Goal: Task Accomplishment & Management: Use online tool/utility

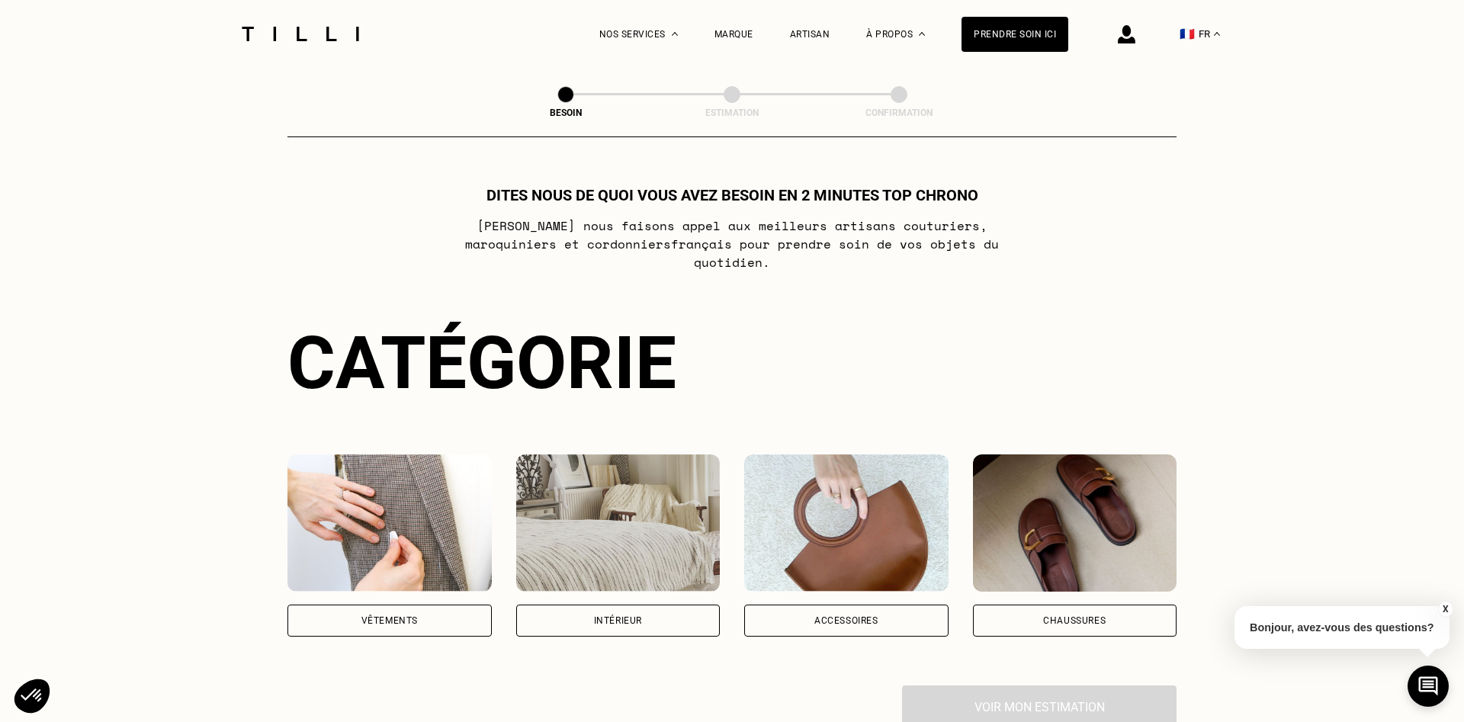
click at [382, 568] on img at bounding box center [390, 523] width 204 height 137
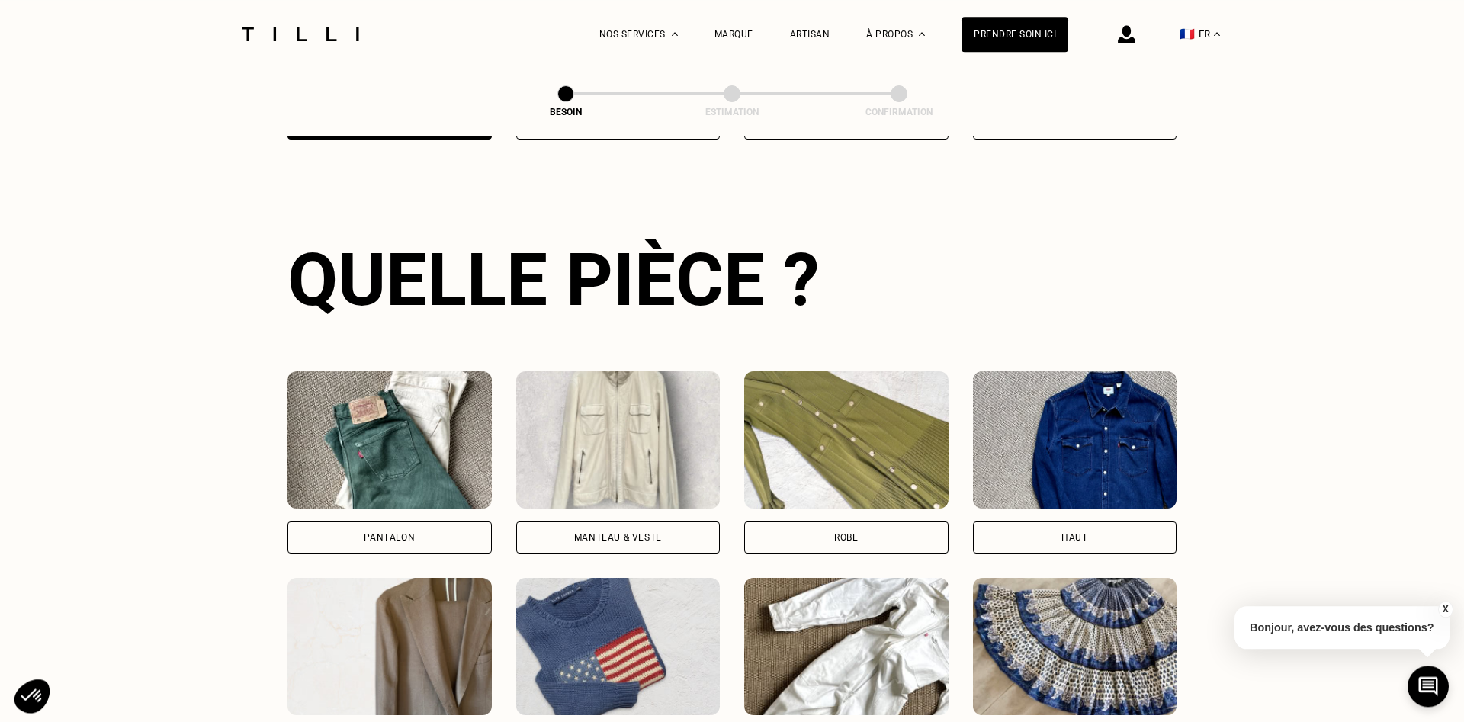
scroll to position [499, 0]
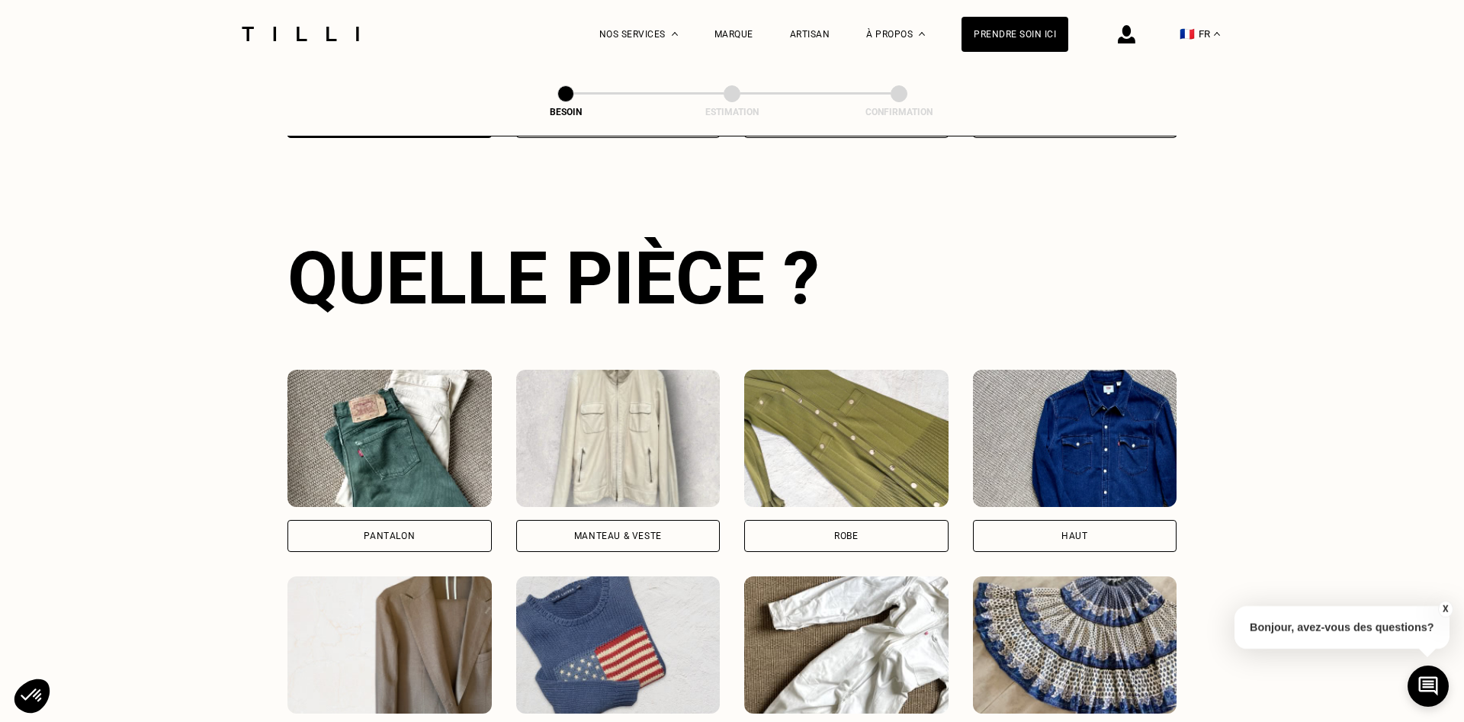
click at [429, 474] on img at bounding box center [390, 438] width 204 height 137
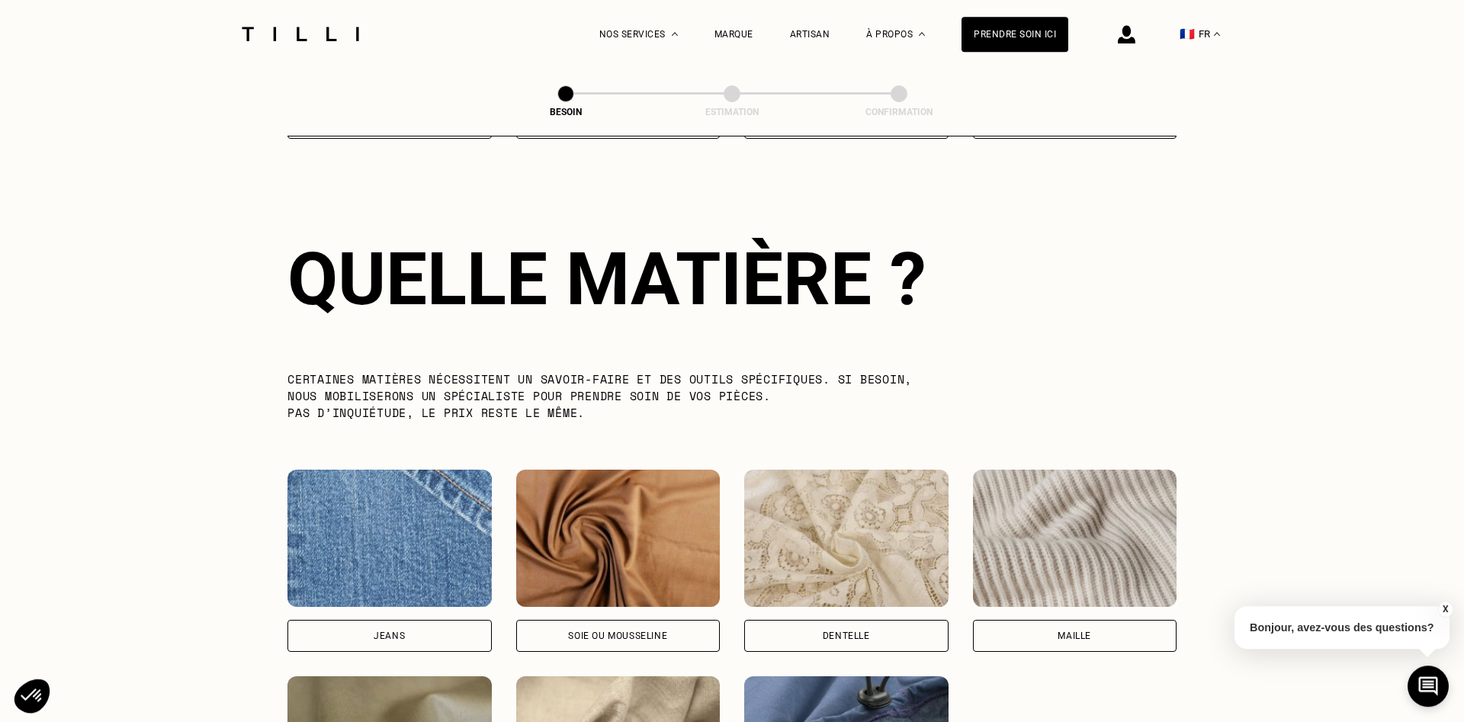
scroll to position [1329, 0]
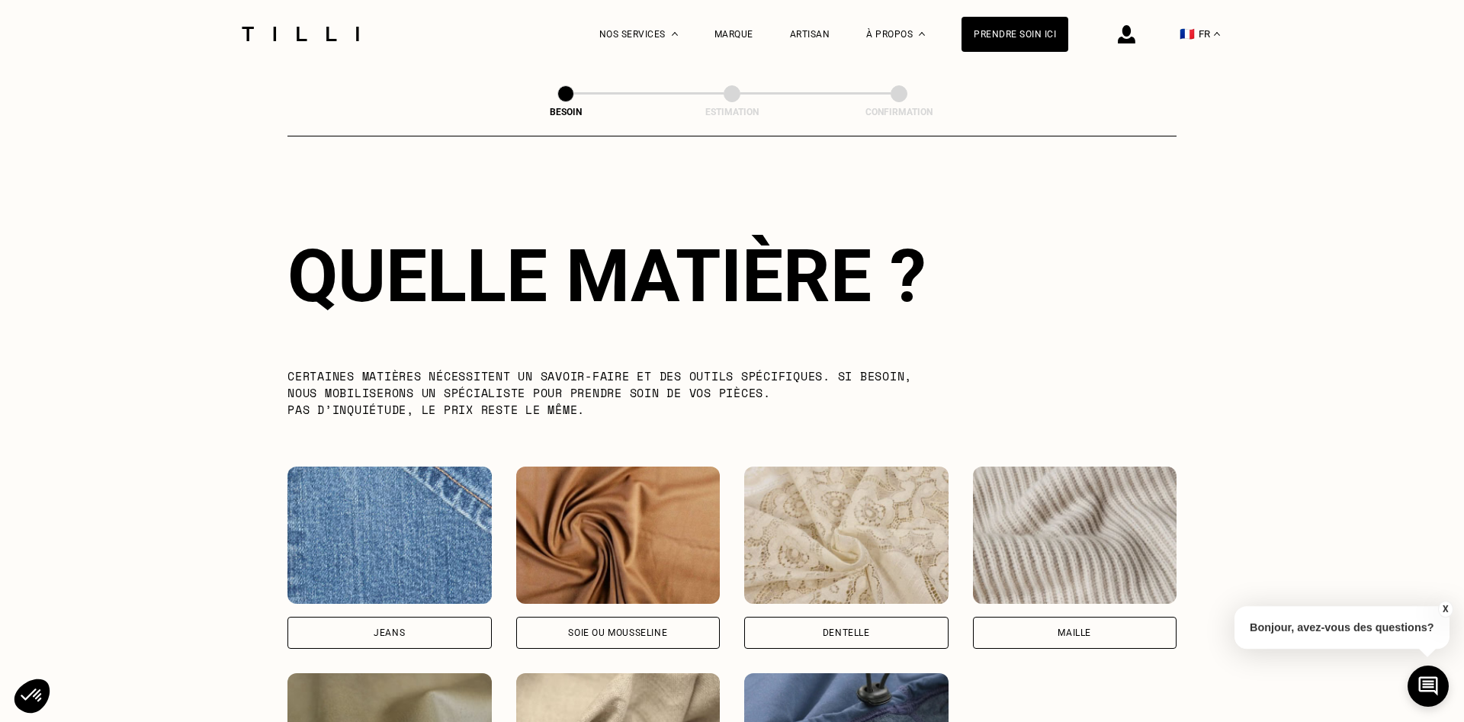
click at [410, 500] on img at bounding box center [390, 535] width 204 height 137
select select "FR"
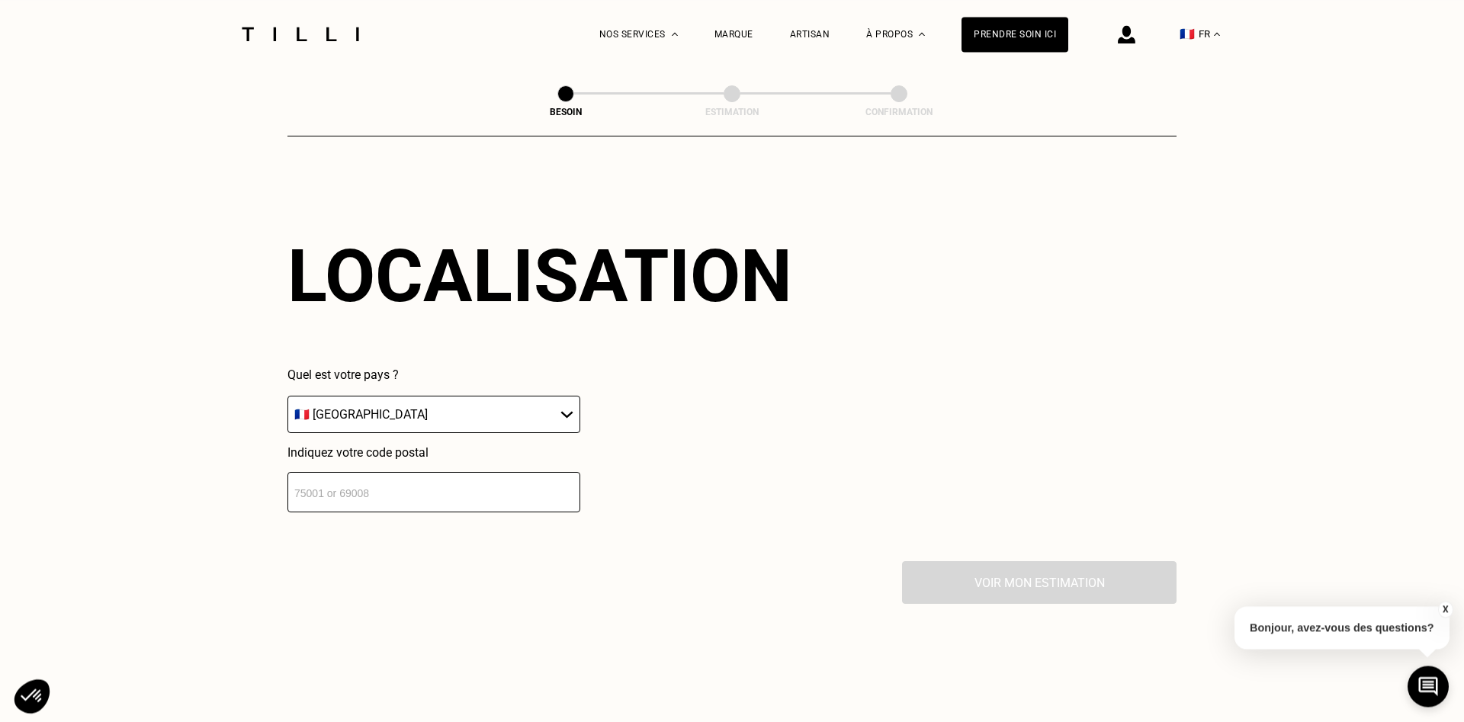
scroll to position [2051, 0]
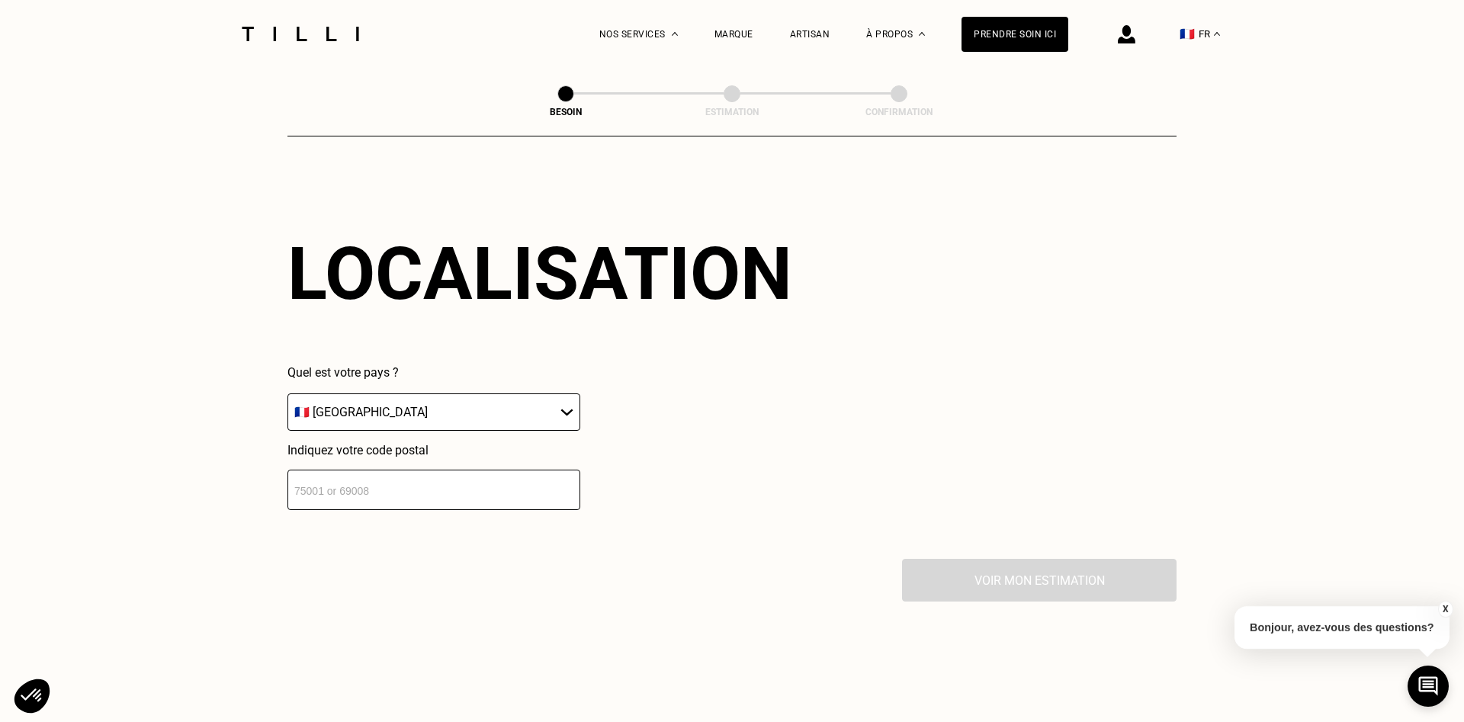
click at [375, 485] on input "number" at bounding box center [434, 490] width 293 height 40
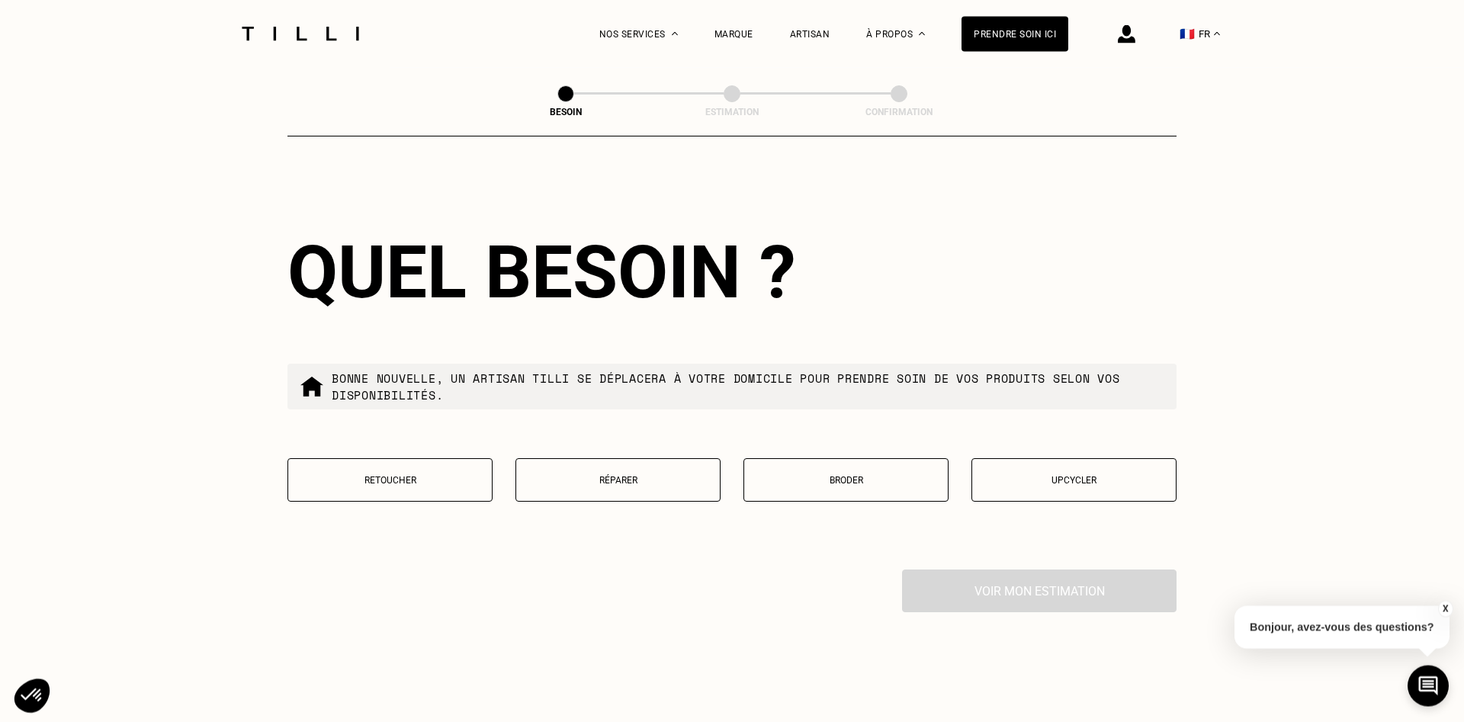
scroll to position [2431, 0]
type input "94000"
click at [703, 474] on p "Réparer" at bounding box center [618, 479] width 188 height 11
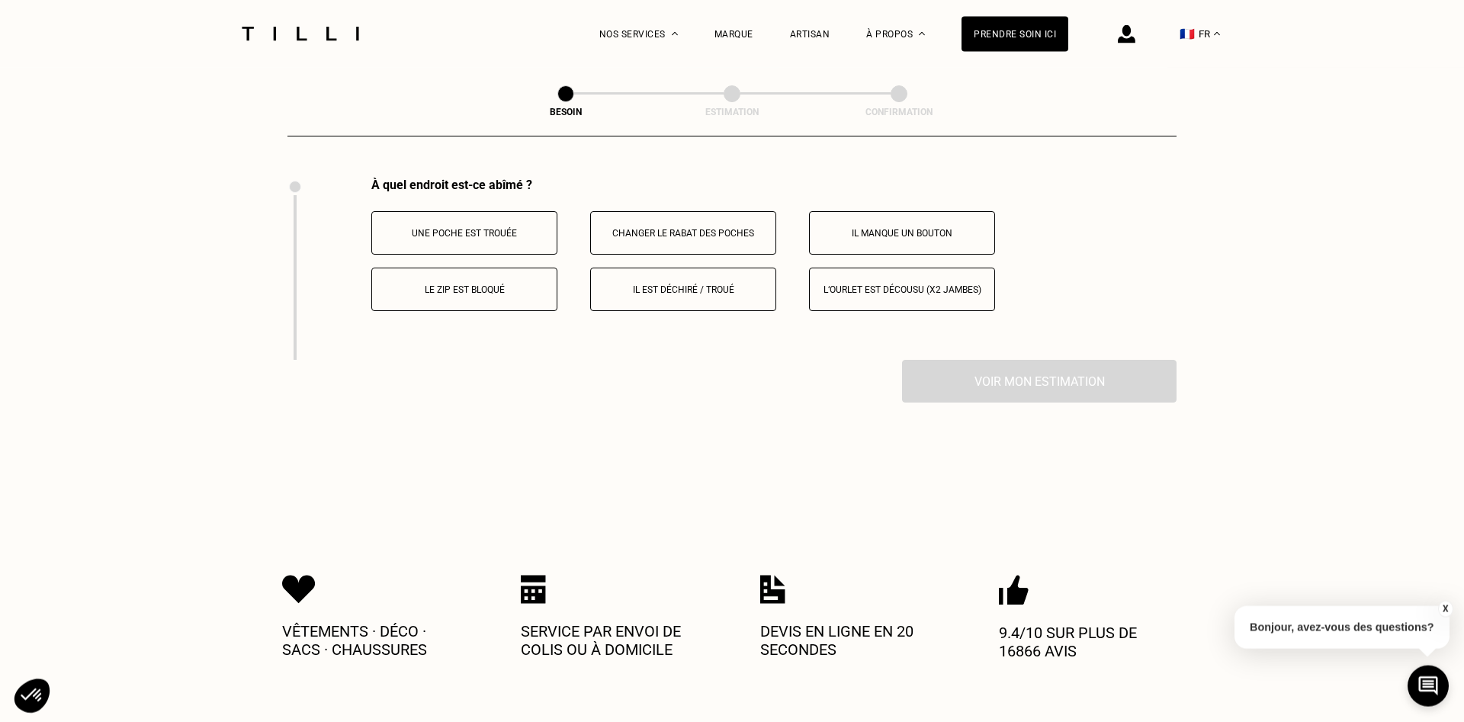
scroll to position [2822, 0]
click at [497, 289] on button "Le zip est bloqué" at bounding box center [464, 288] width 186 height 43
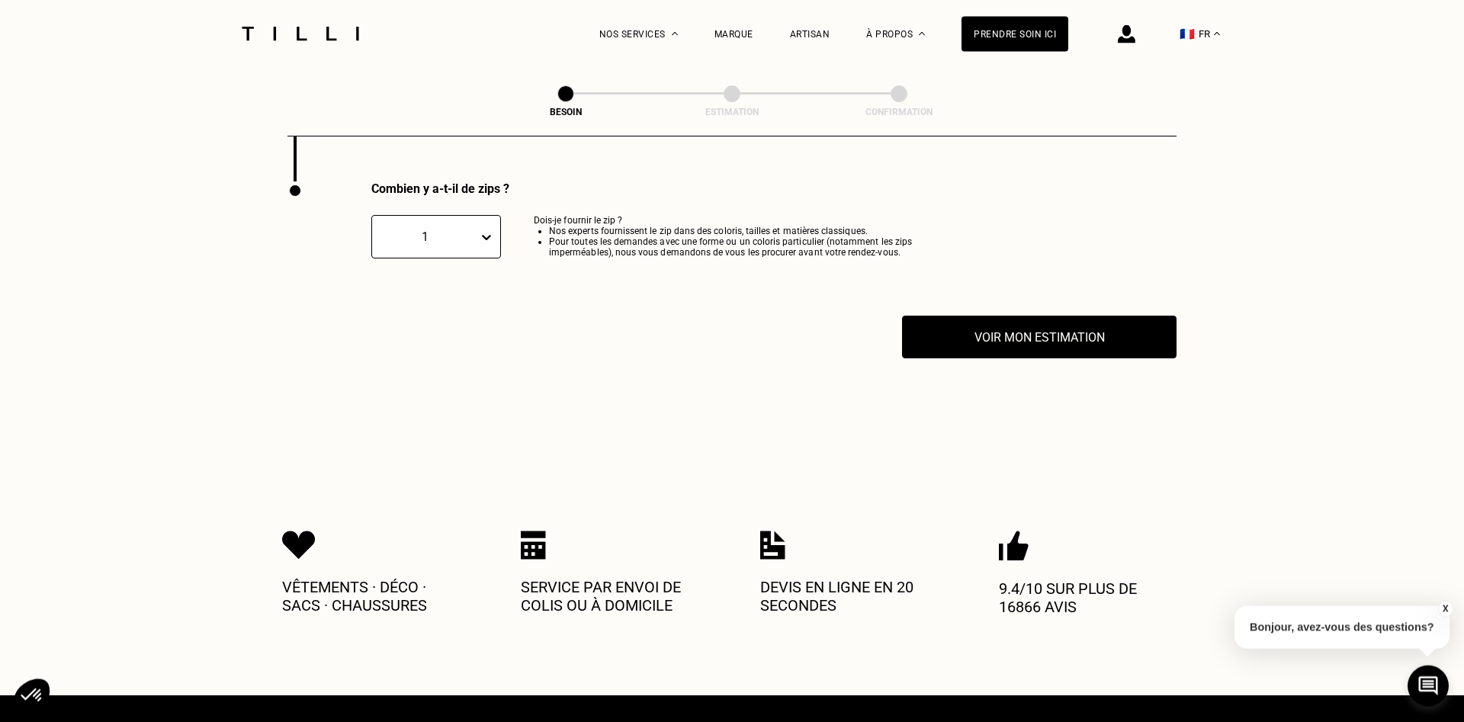
scroll to position [3004, 0]
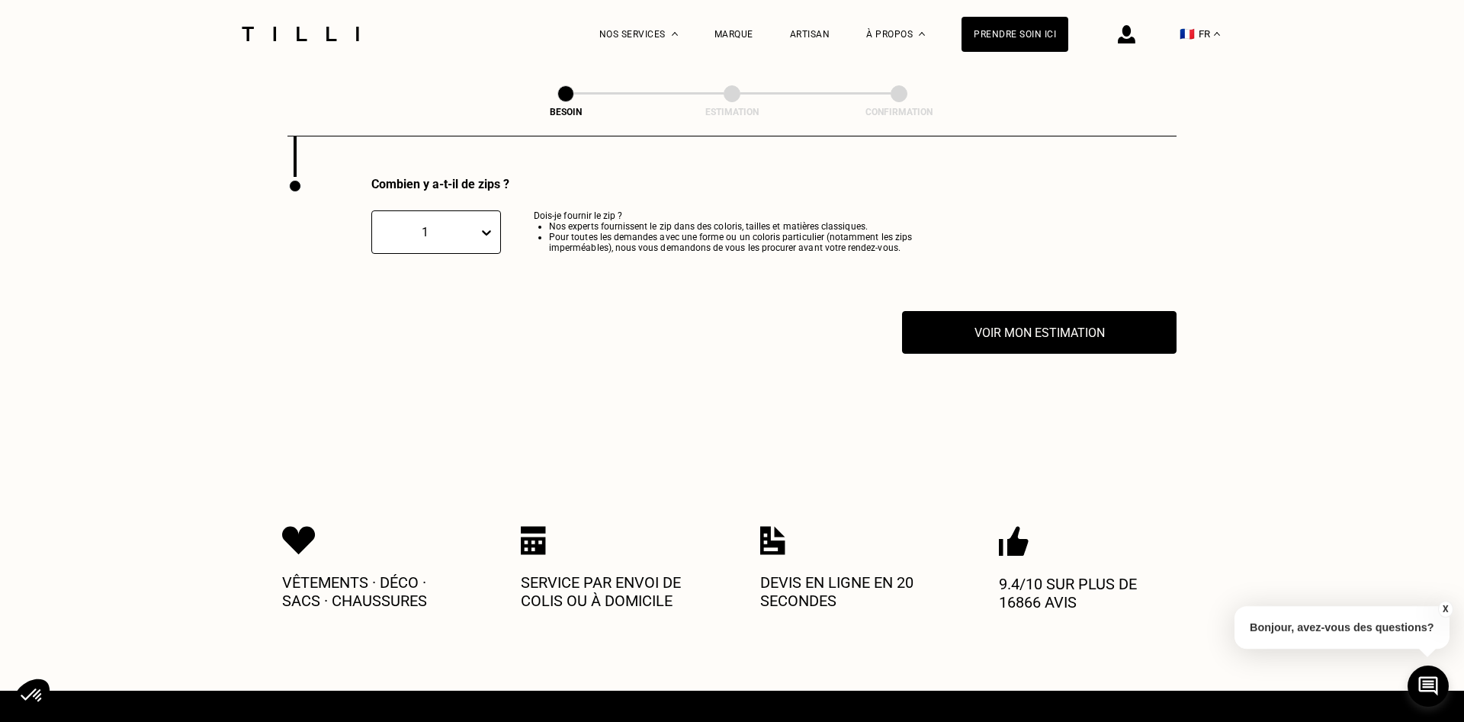
click at [452, 225] on div "1" at bounding box center [425, 232] width 91 height 14
click at [414, 332] on div "3" at bounding box center [436, 342] width 130 height 28
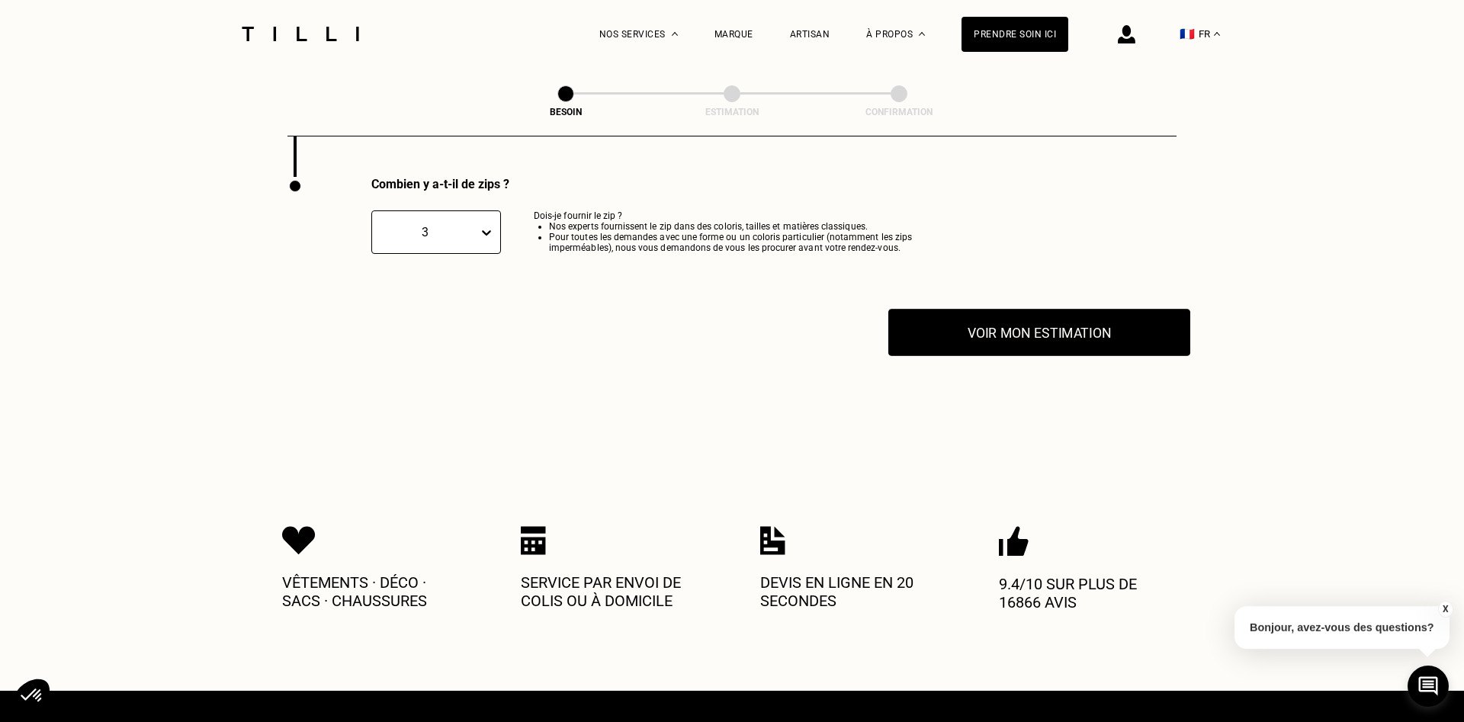
click at [1016, 340] on button "Voir mon estimation" at bounding box center [1040, 332] width 302 height 47
